Goal: Transaction & Acquisition: Obtain resource

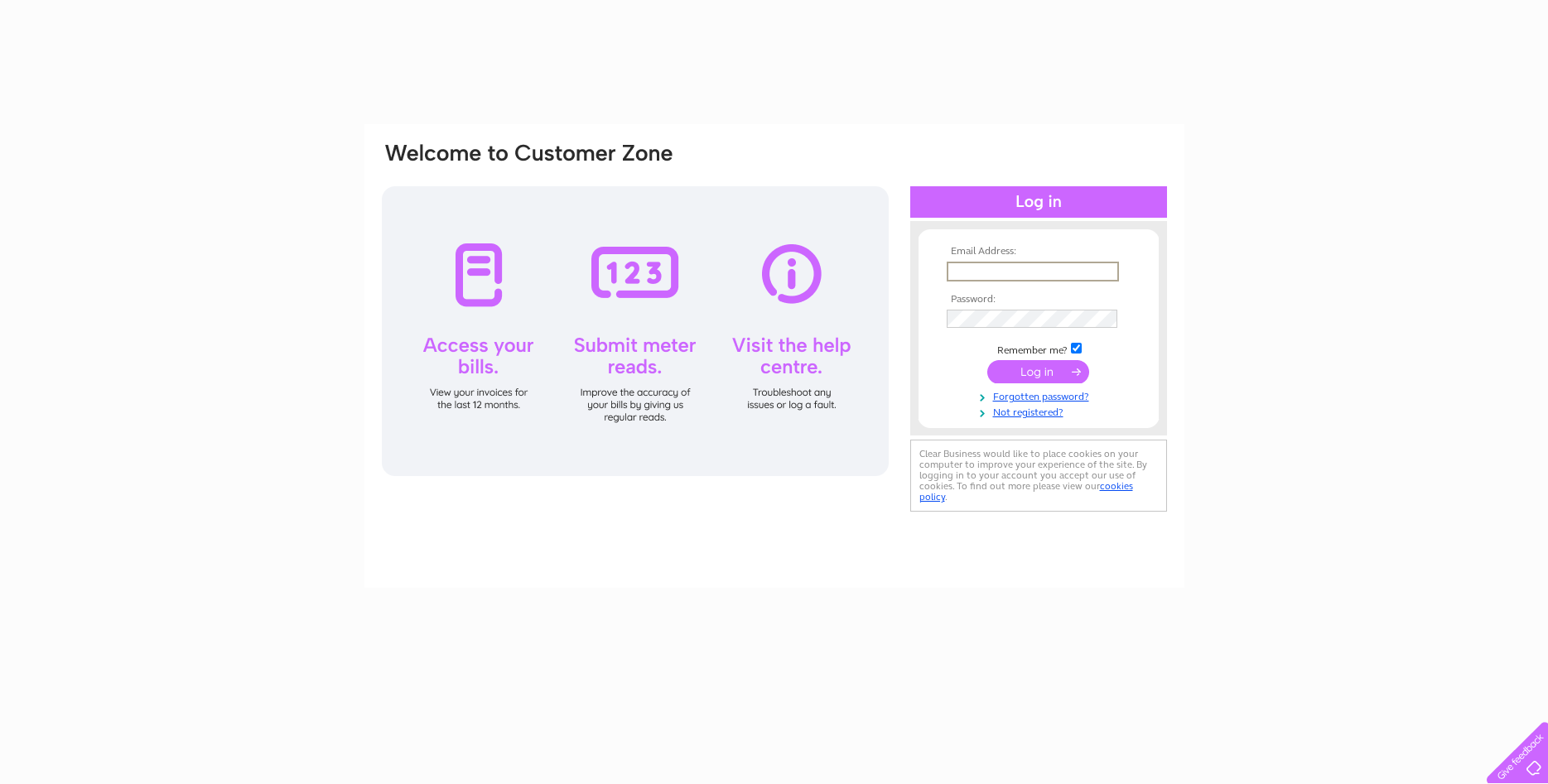
click at [988, 270] on input "text" at bounding box center [1033, 271] width 172 height 20
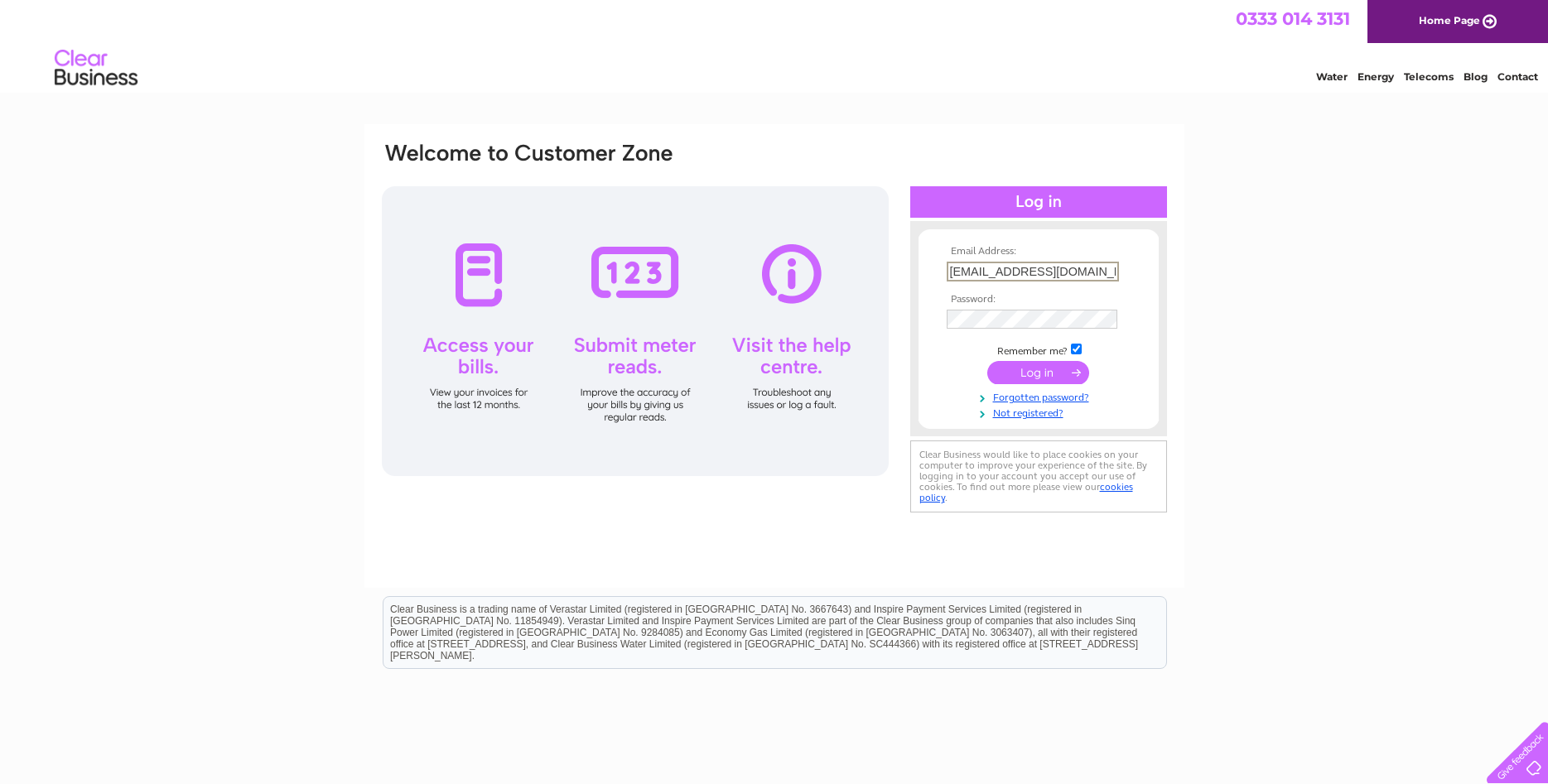
type input "[EMAIL_ADDRESS][DOMAIN_NAME]"
click at [1021, 374] on input "submit" at bounding box center [1038, 371] width 102 height 23
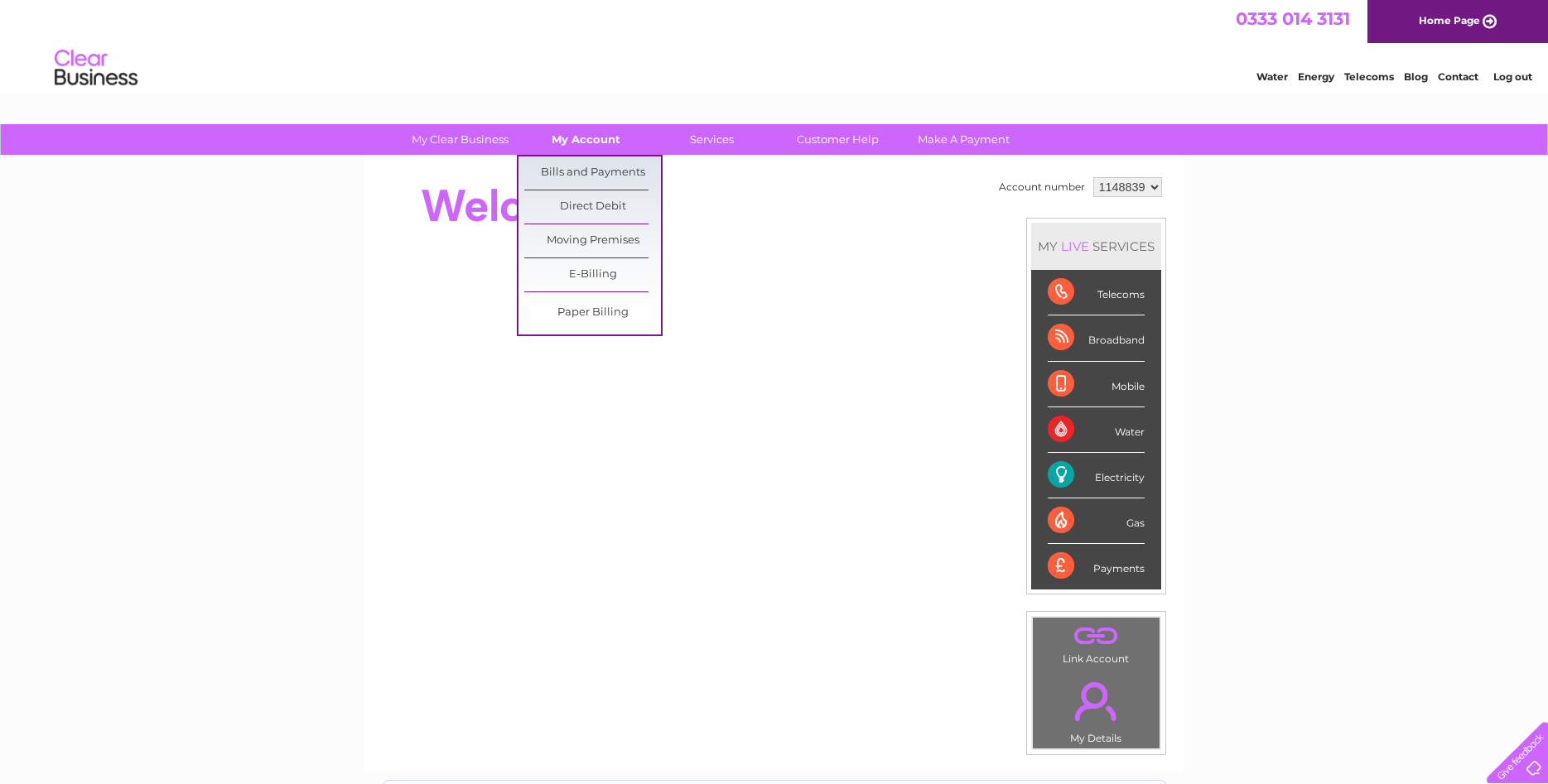
click at [562, 129] on link "My Account" at bounding box center [585, 139] width 137 height 31
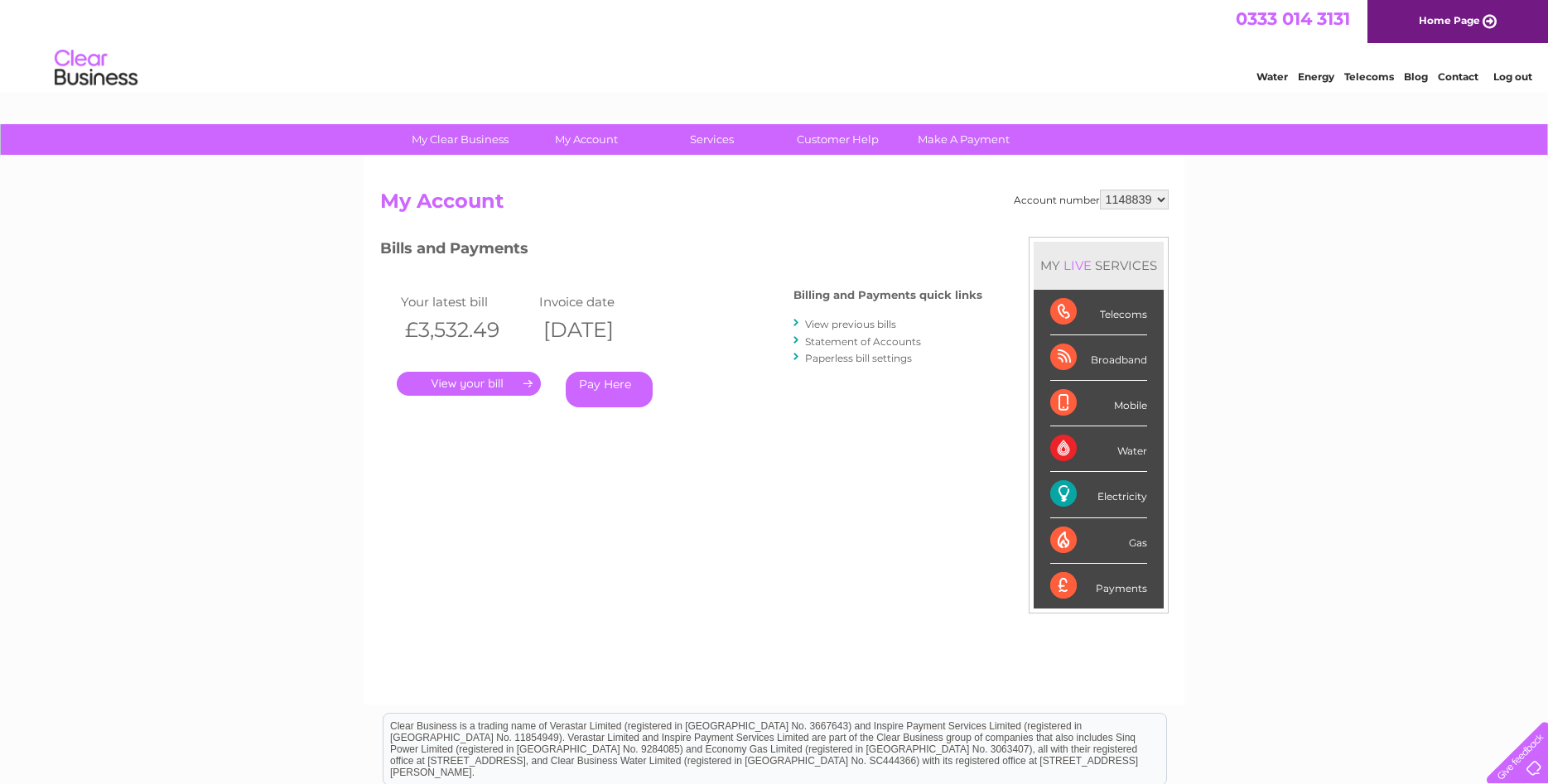
click at [438, 387] on link "." at bounding box center [468, 383] width 144 height 24
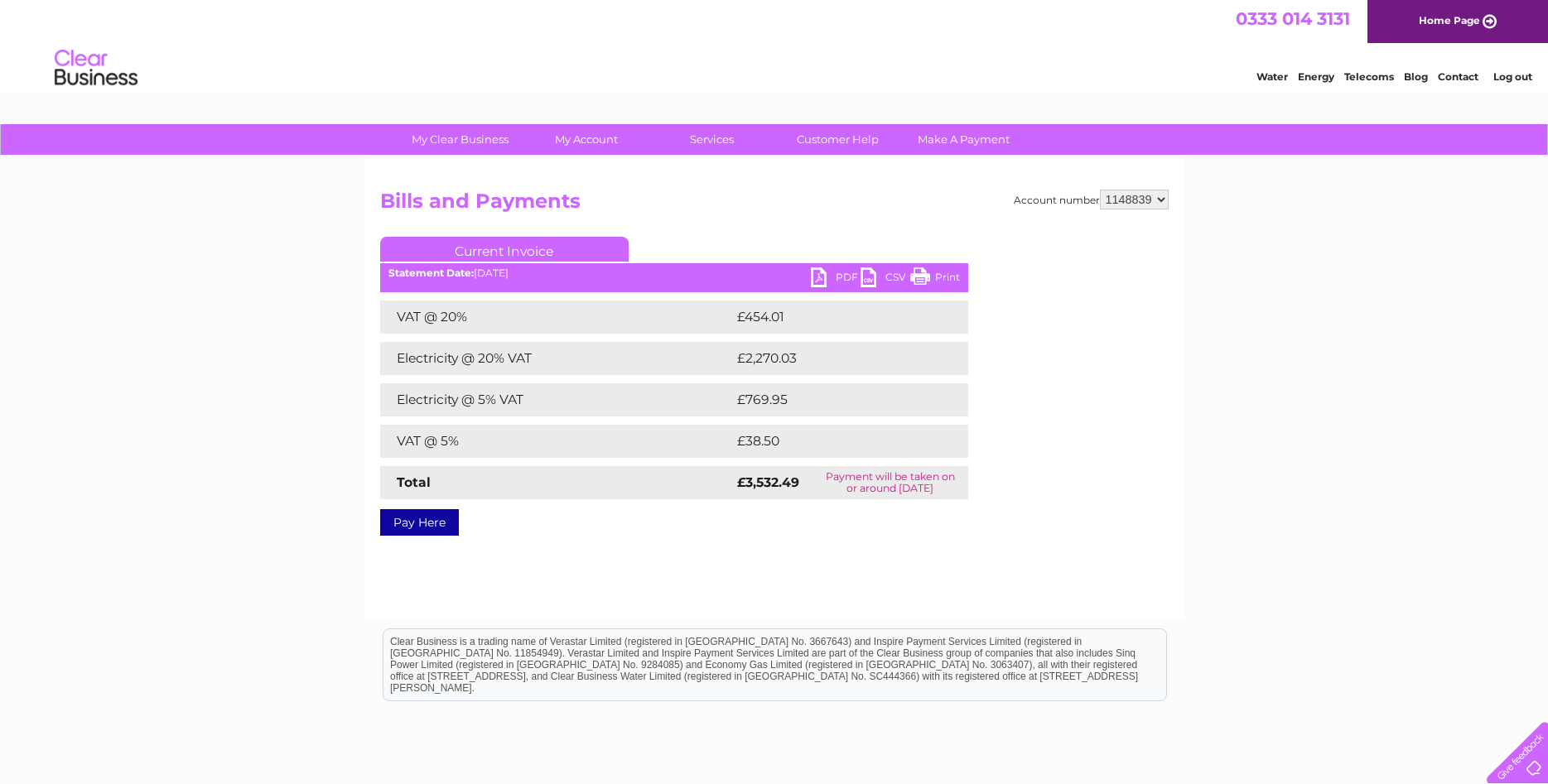
click at [812, 269] on link "PDF" at bounding box center [835, 279] width 50 height 24
